Goal: Check status: Check status

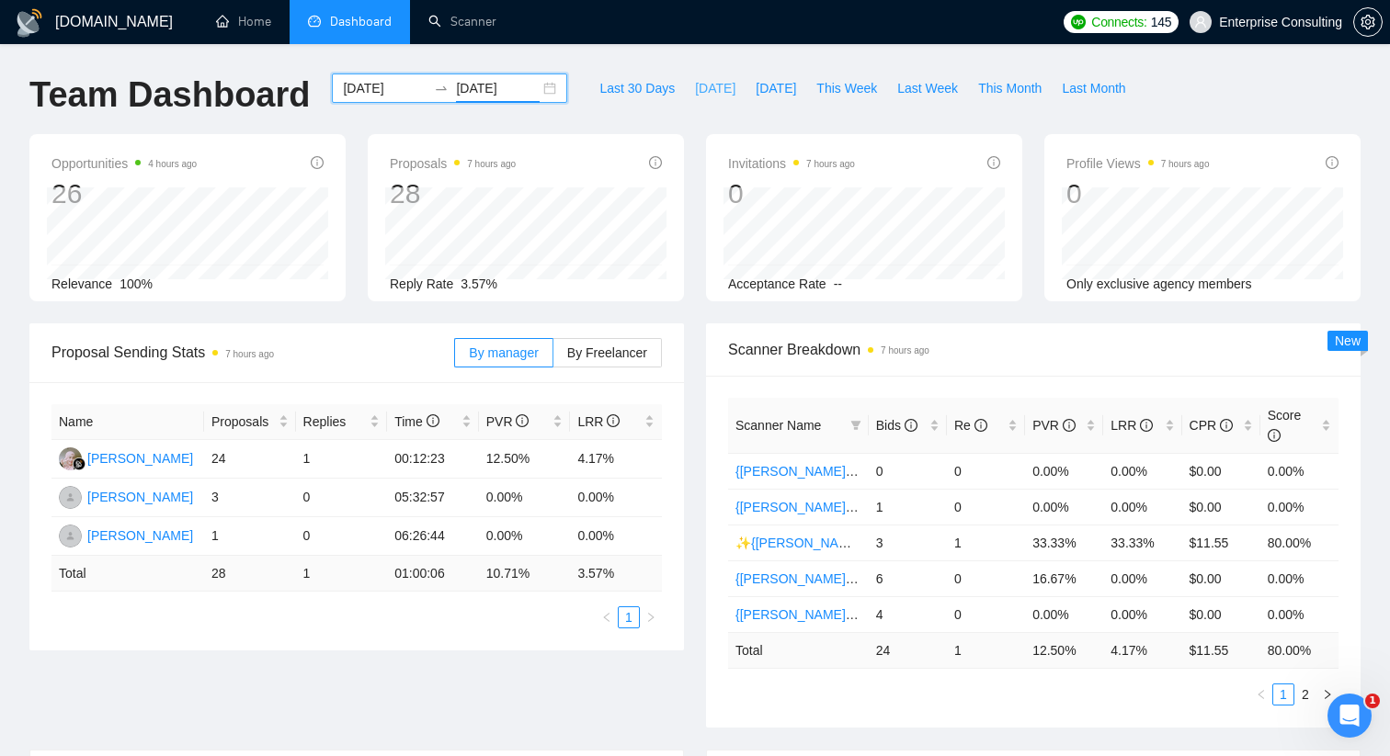
click at [697, 92] on span "[DATE]" at bounding box center [715, 88] width 40 height 20
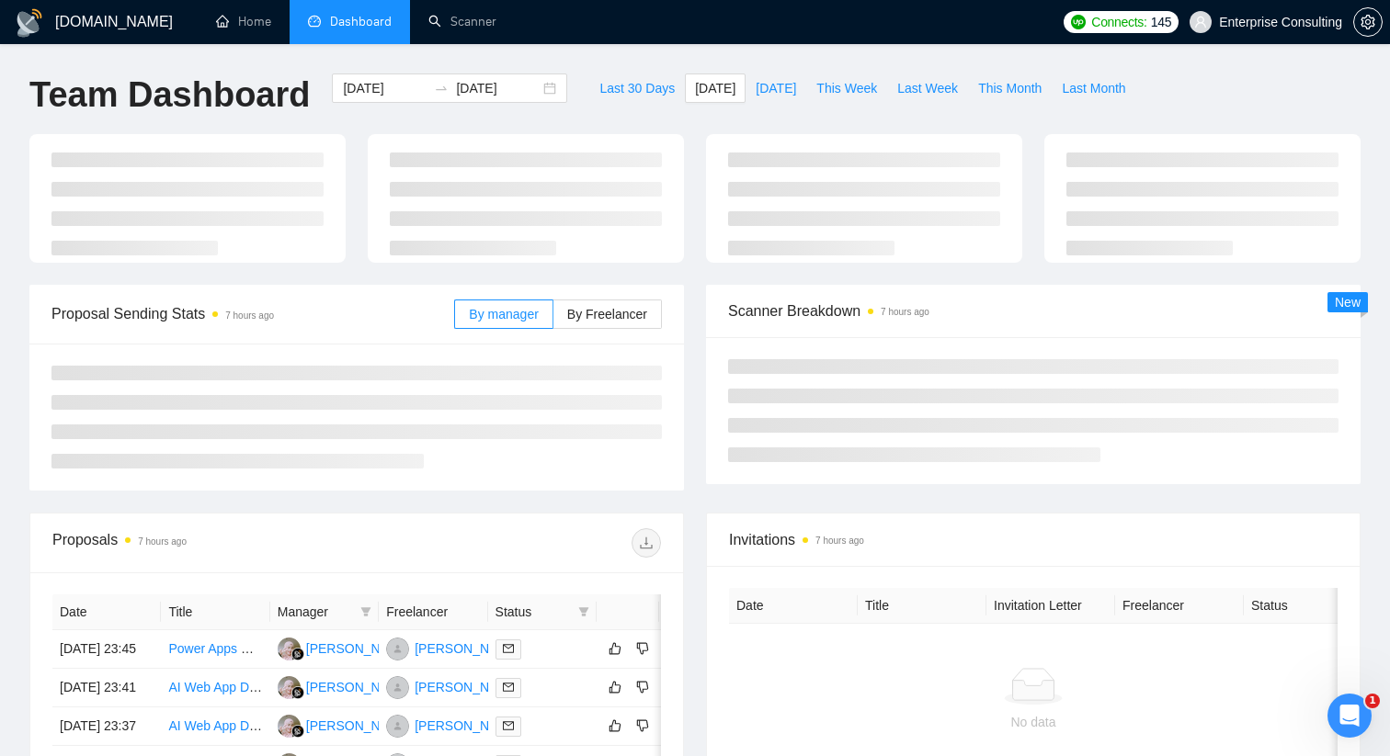
type input "[DATE]"
type input "2025-09-23"
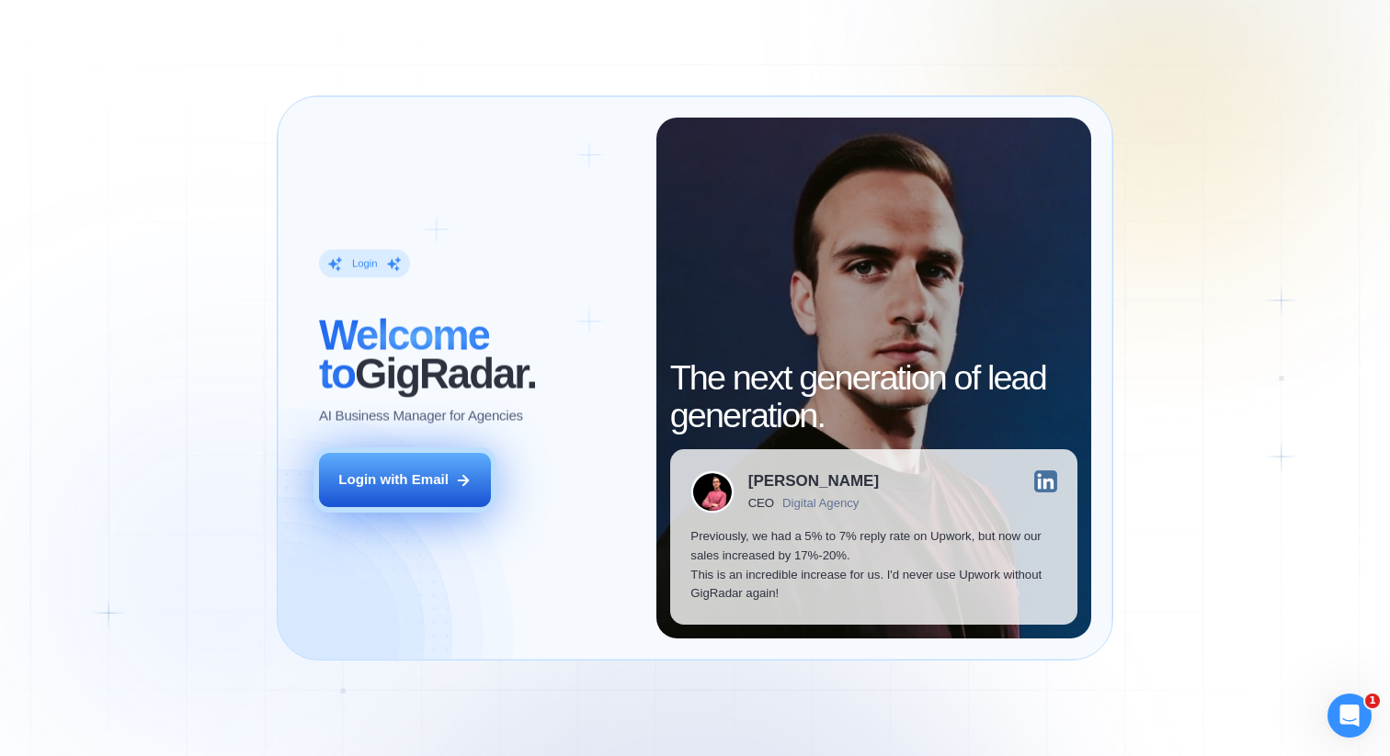
click at [429, 469] on button "Login with Email" at bounding box center [405, 480] width 172 height 54
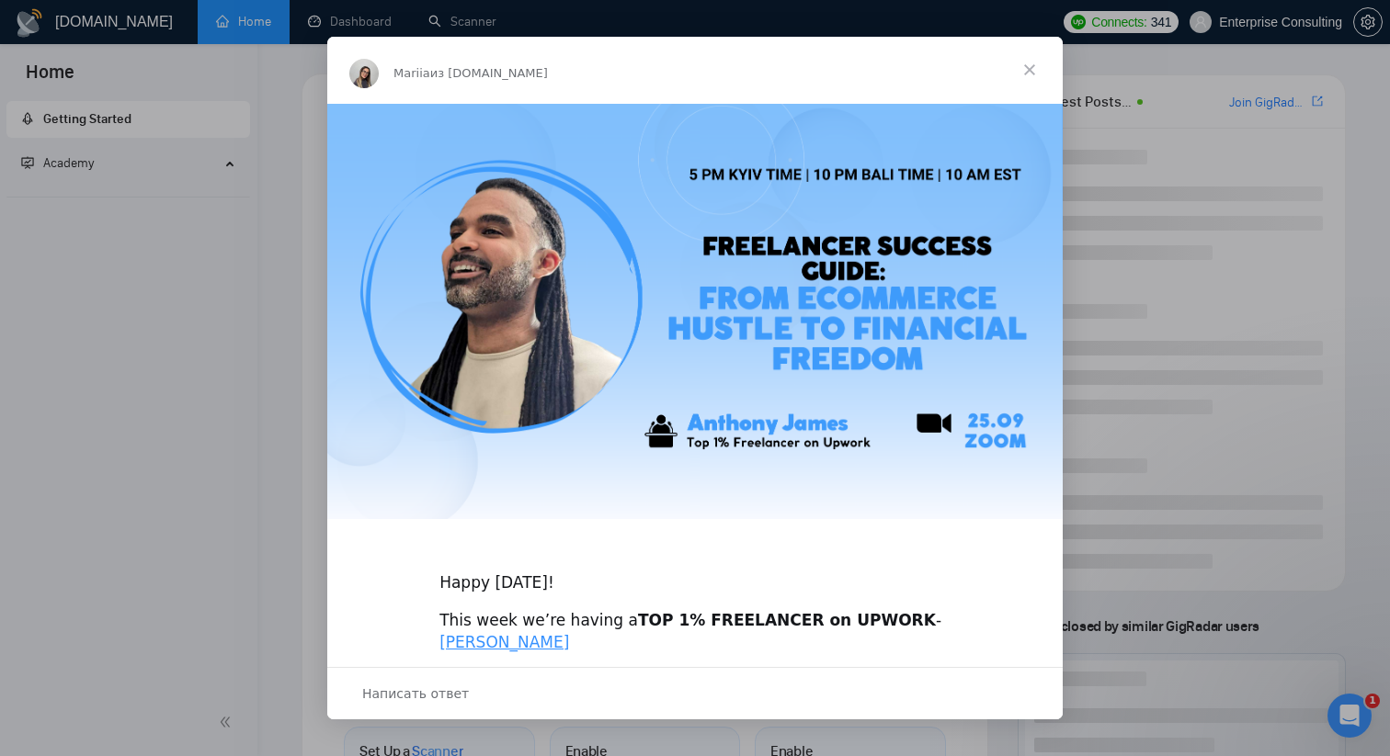
click at [1032, 67] on span "Закрыть" at bounding box center [1029, 70] width 66 height 66
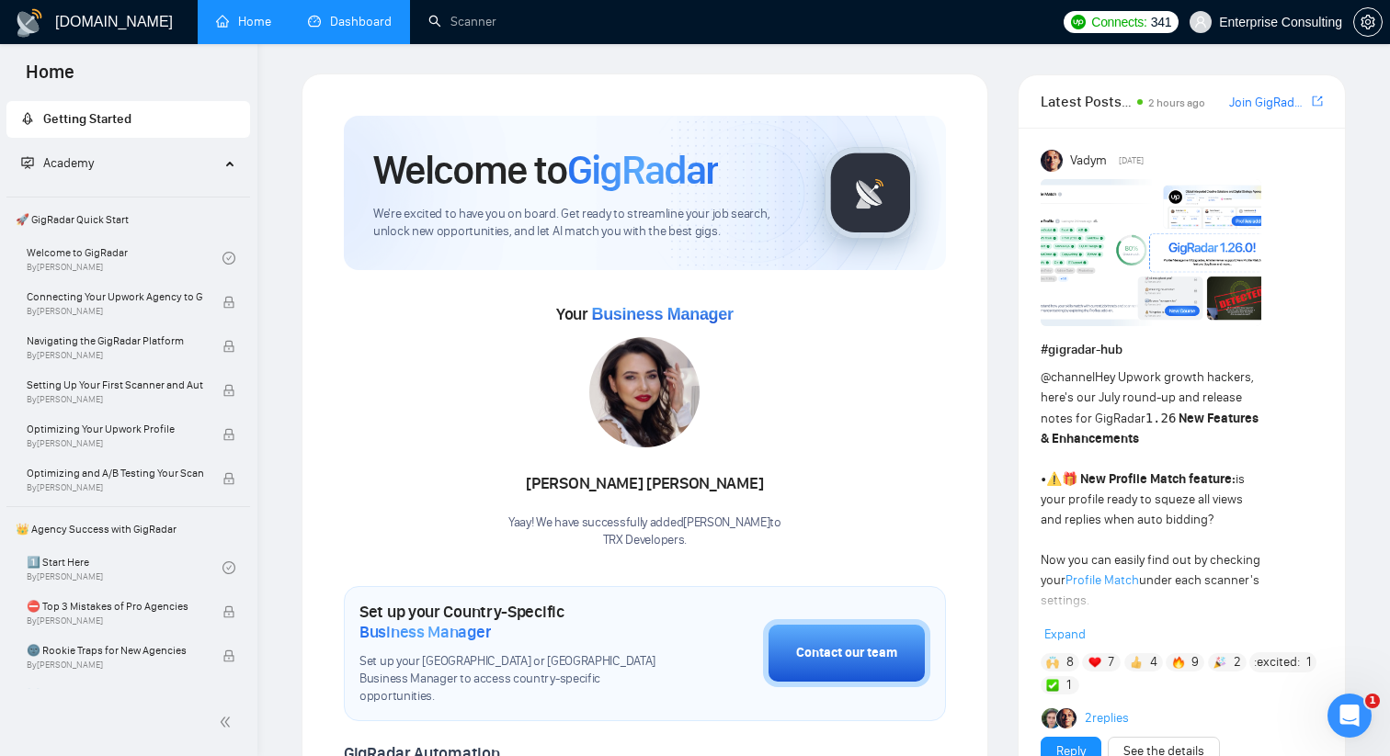
click at [369, 25] on link "Dashboard" at bounding box center [350, 22] width 84 height 16
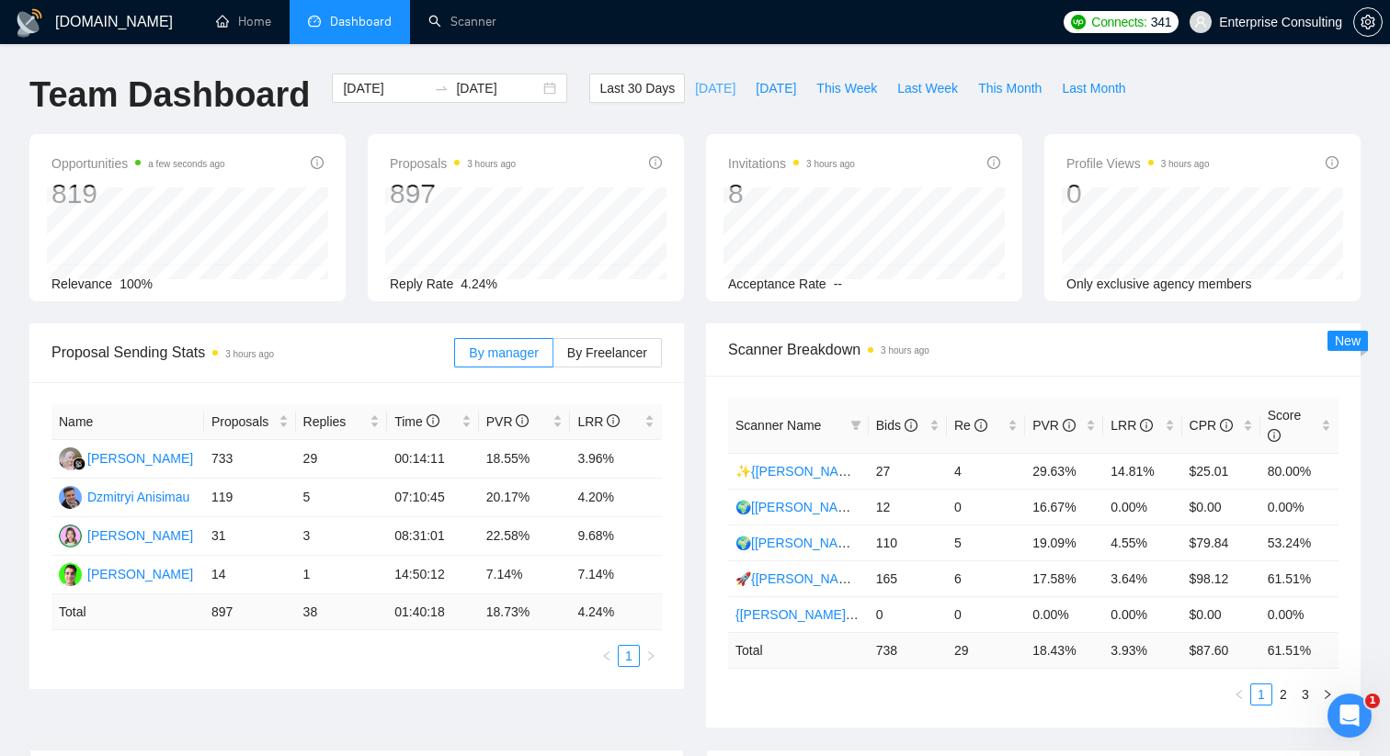
click at [701, 85] on span "[DATE]" at bounding box center [715, 88] width 40 height 20
type input "2025-09-23"
